Goal: Information Seeking & Learning: Find specific fact

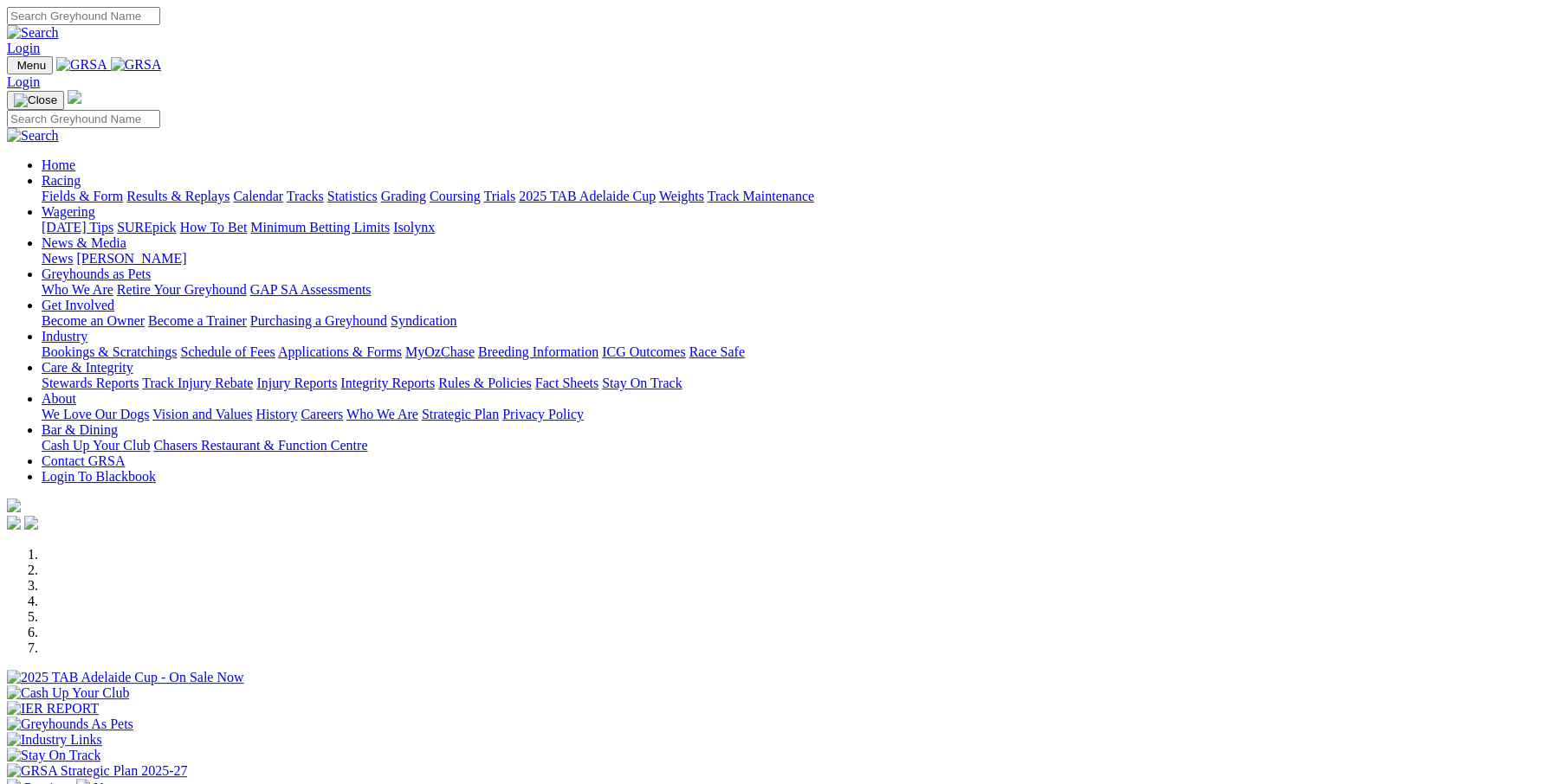
click at [161, 20] on input "Search" at bounding box center [83, 16] width 153 height 18
type input "dress code"
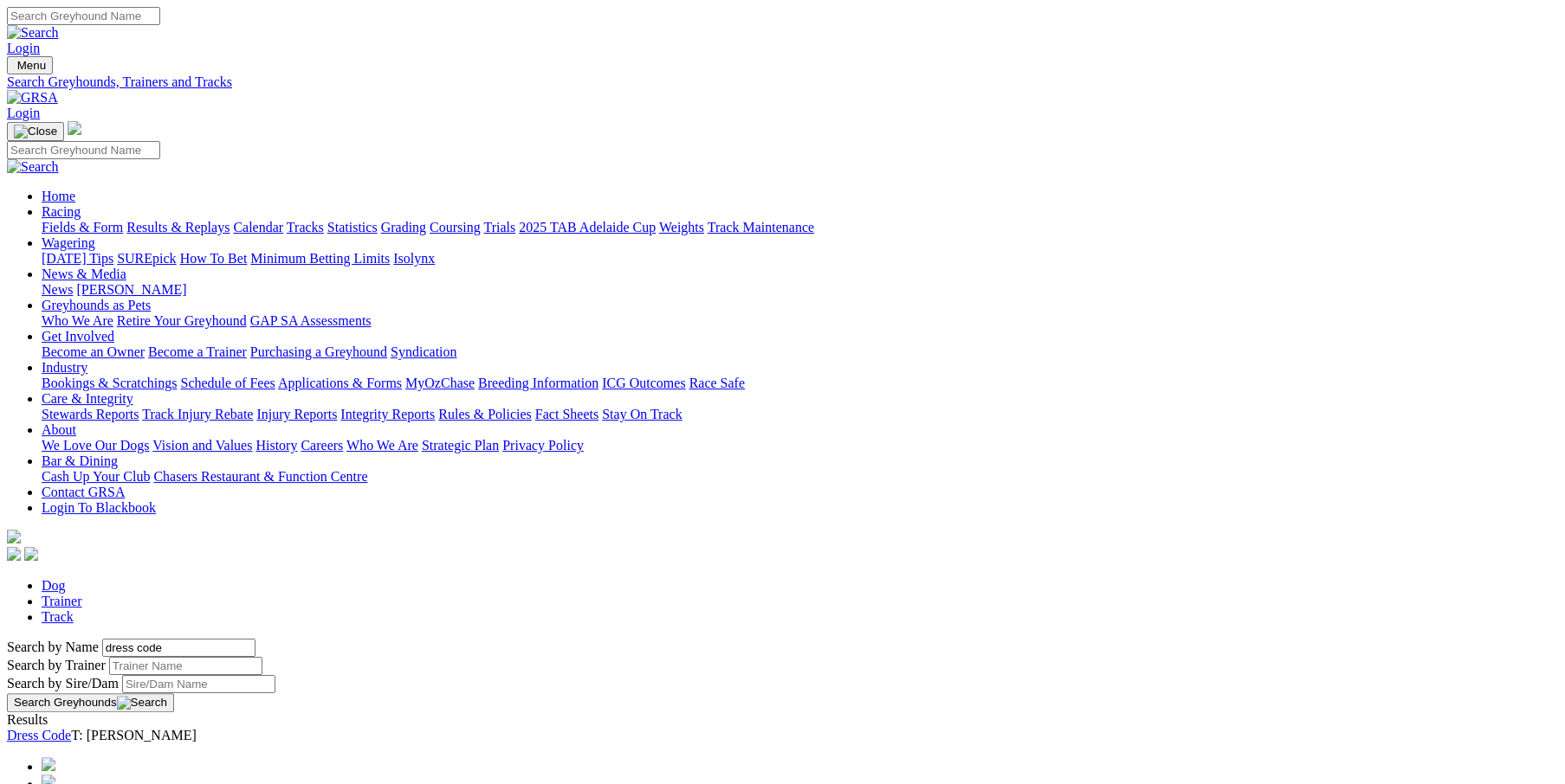
click at [87, 360] on link "Industry" at bounding box center [64, 367] width 46 height 14
click at [134, 391] on link "Care & Integrity" at bounding box center [87, 398] width 92 height 14
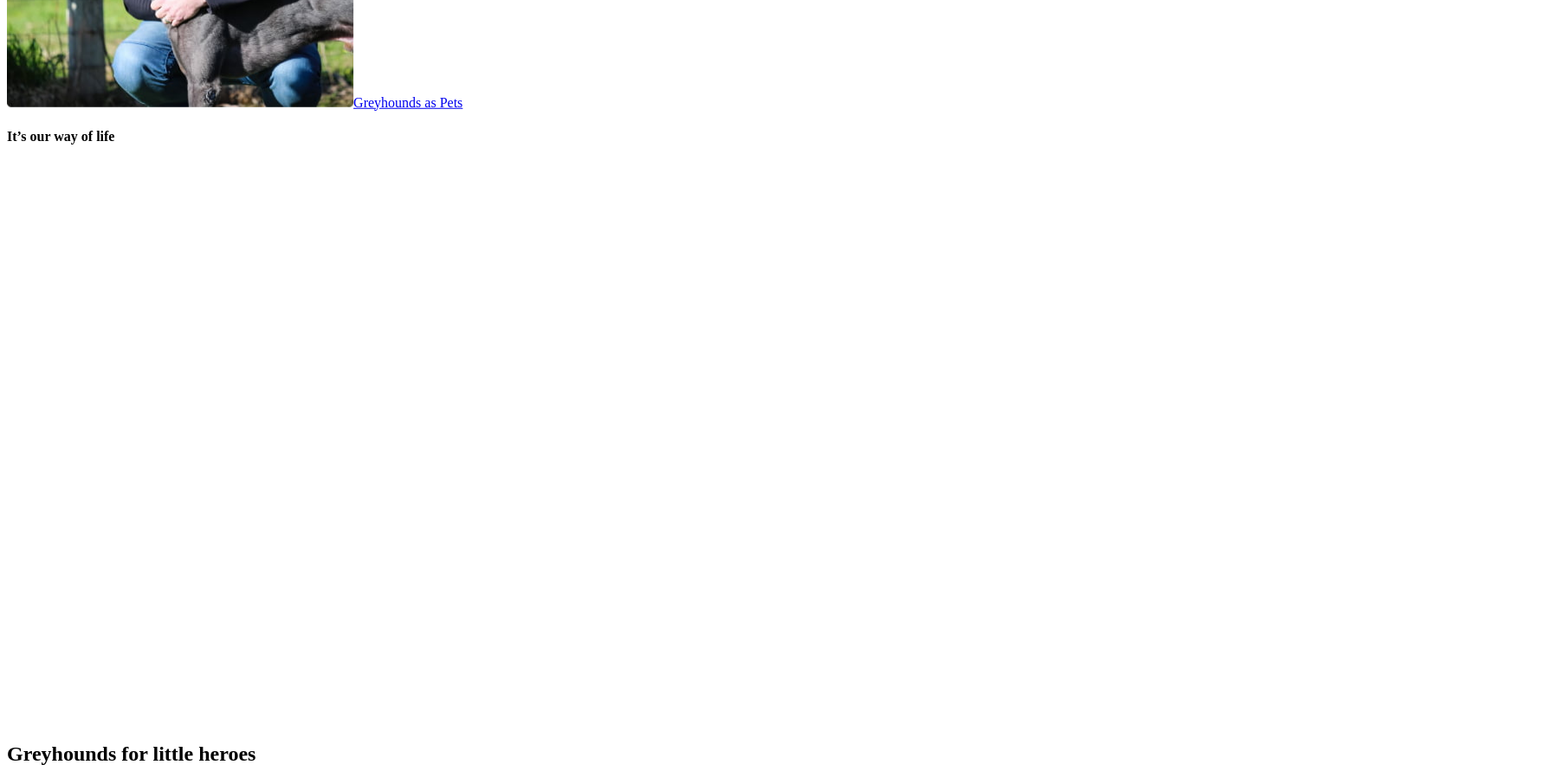
scroll to position [3452, 0]
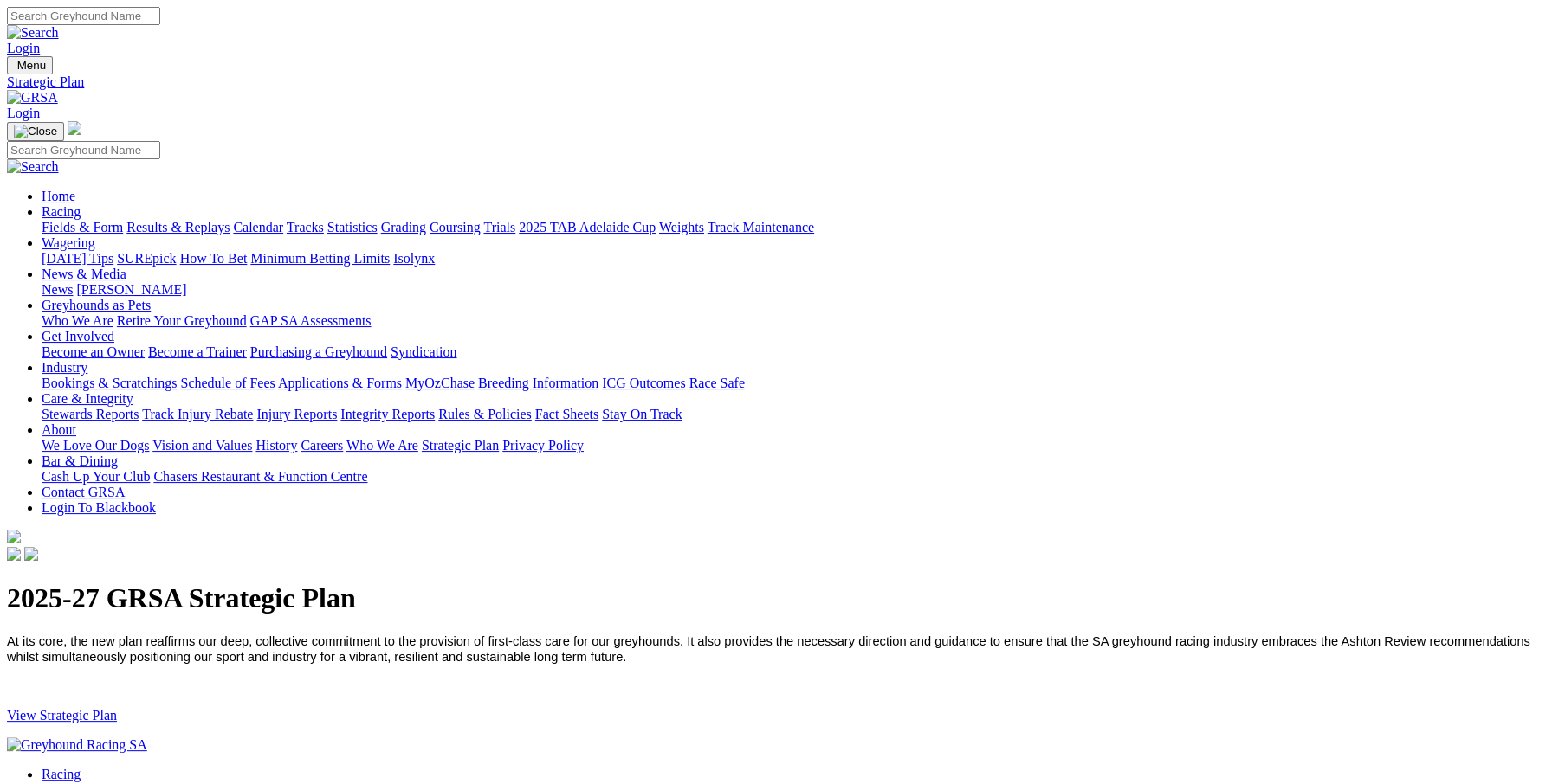
click at [117, 708] on link "View Strategic Plan" at bounding box center [62, 715] width 110 height 14
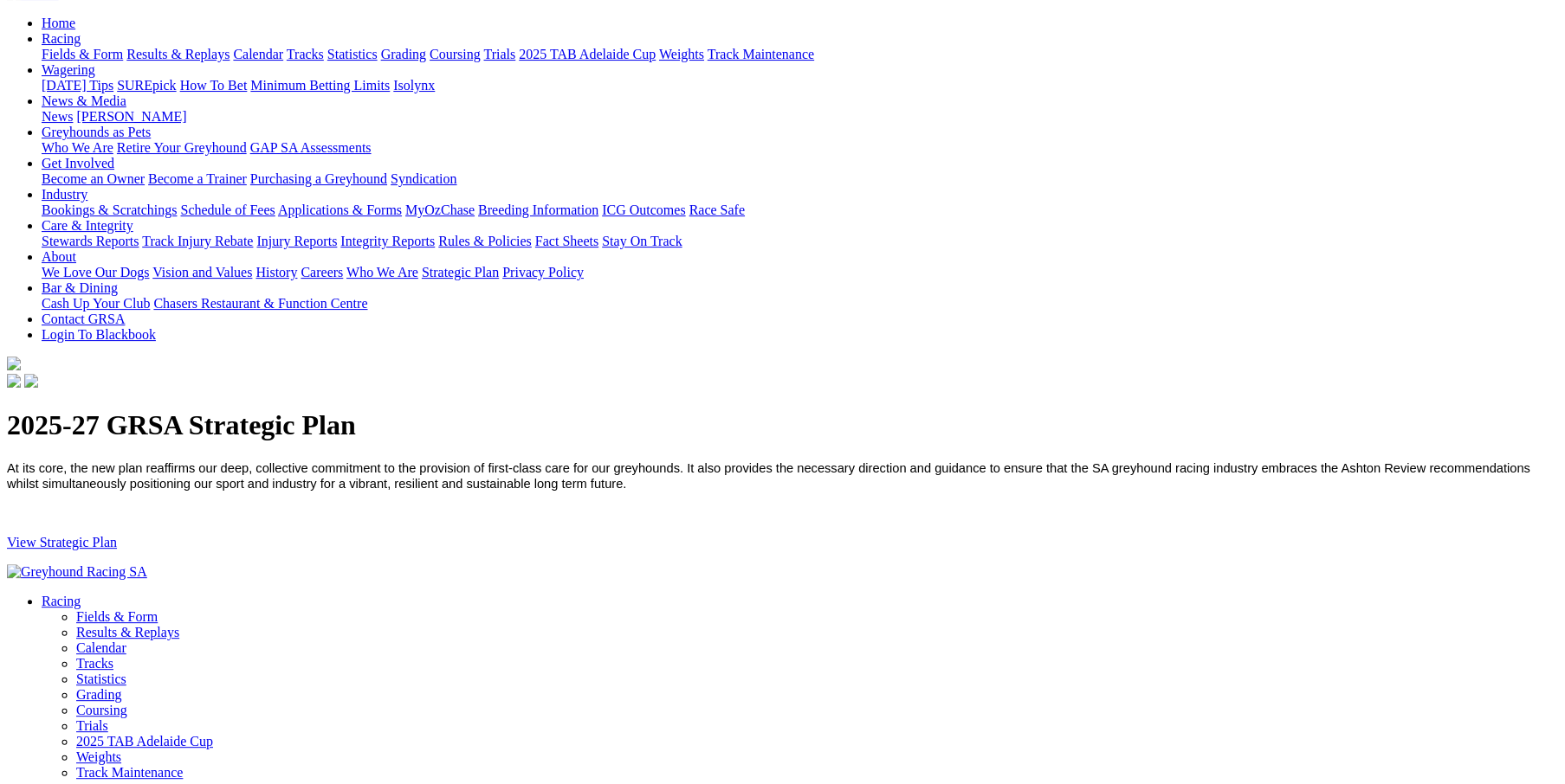
scroll to position [346, 0]
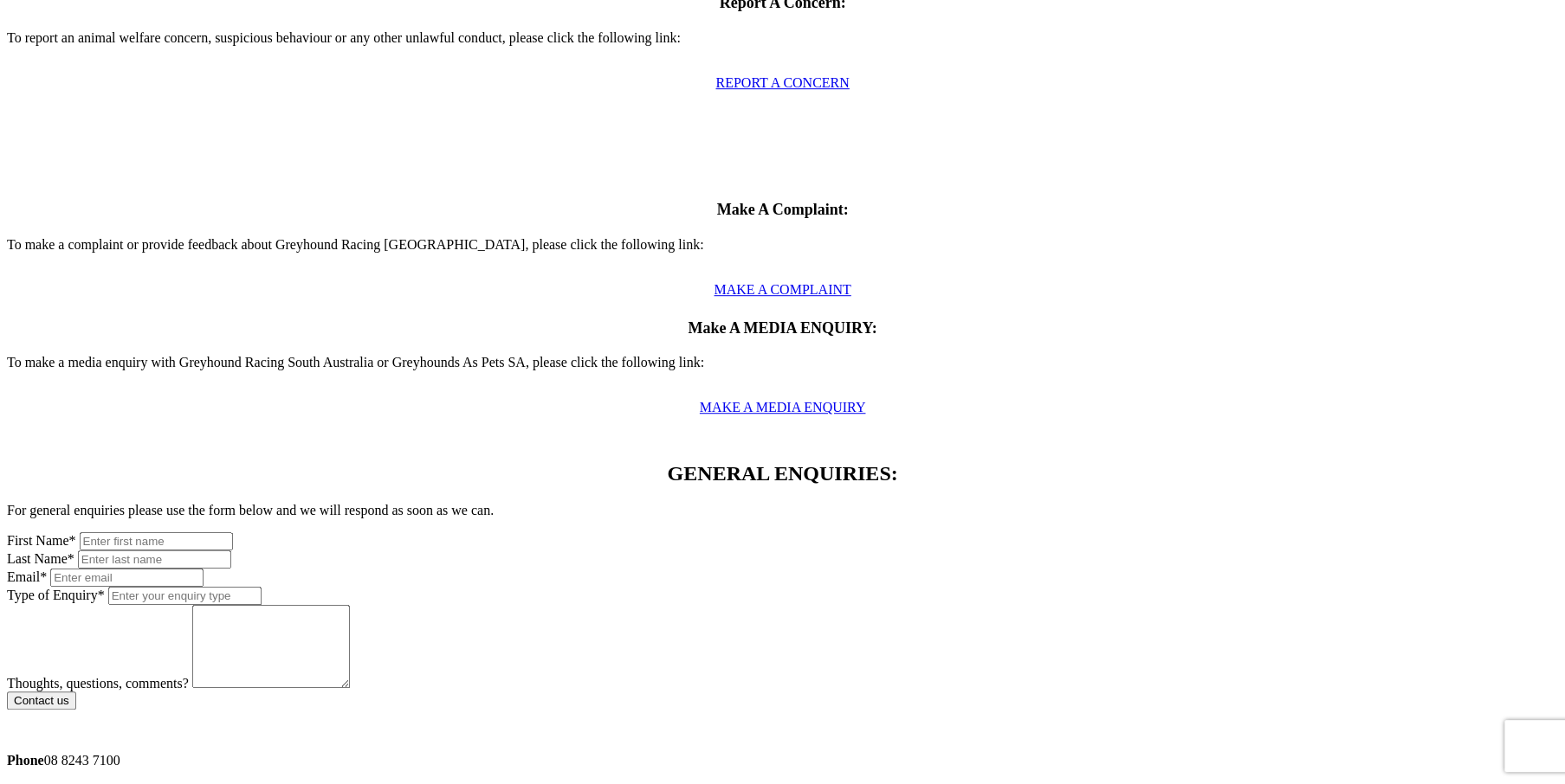
scroll to position [923, 0]
